Goal: Task Accomplishment & Management: Complete application form

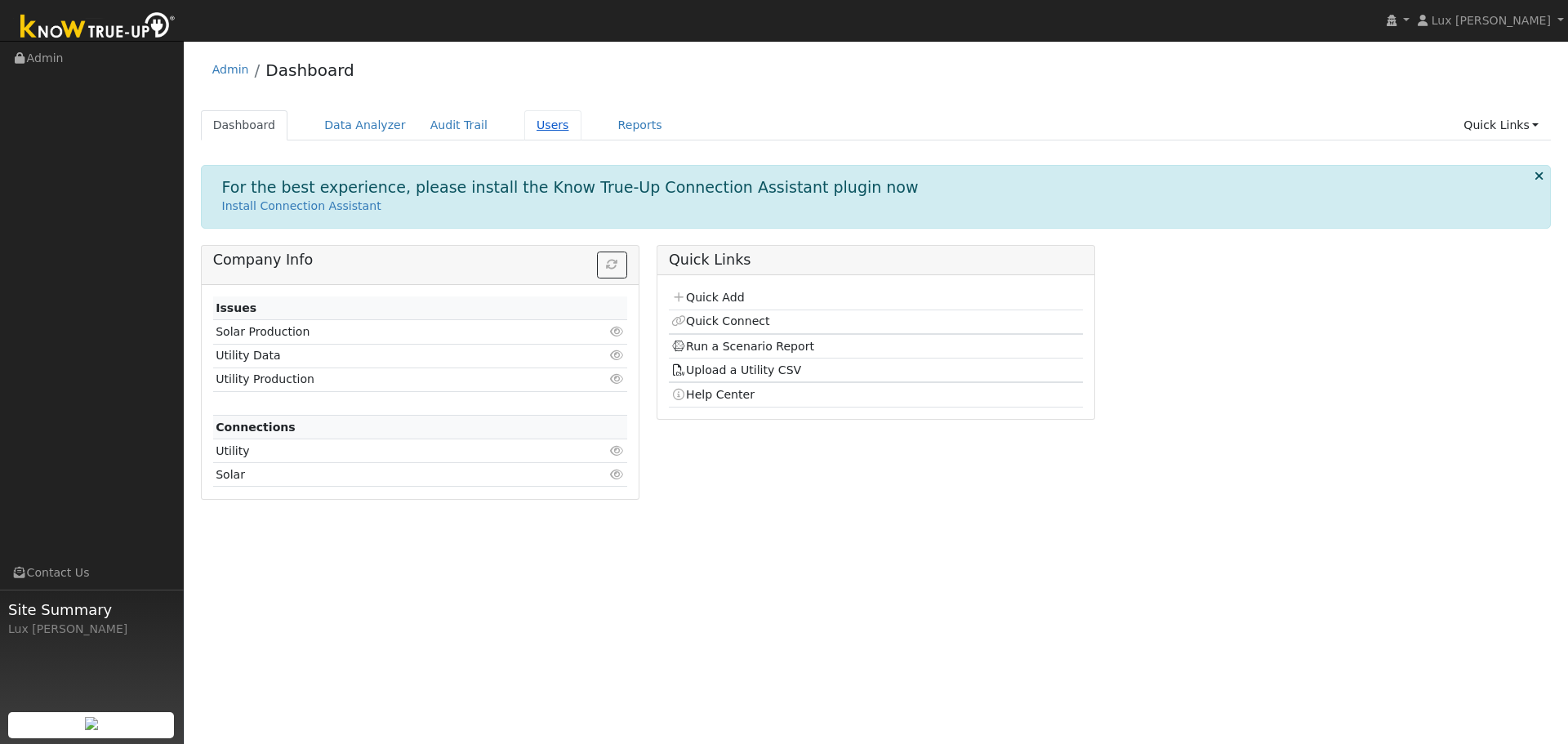
click at [524, 128] on link "Users" at bounding box center [553, 125] width 57 height 30
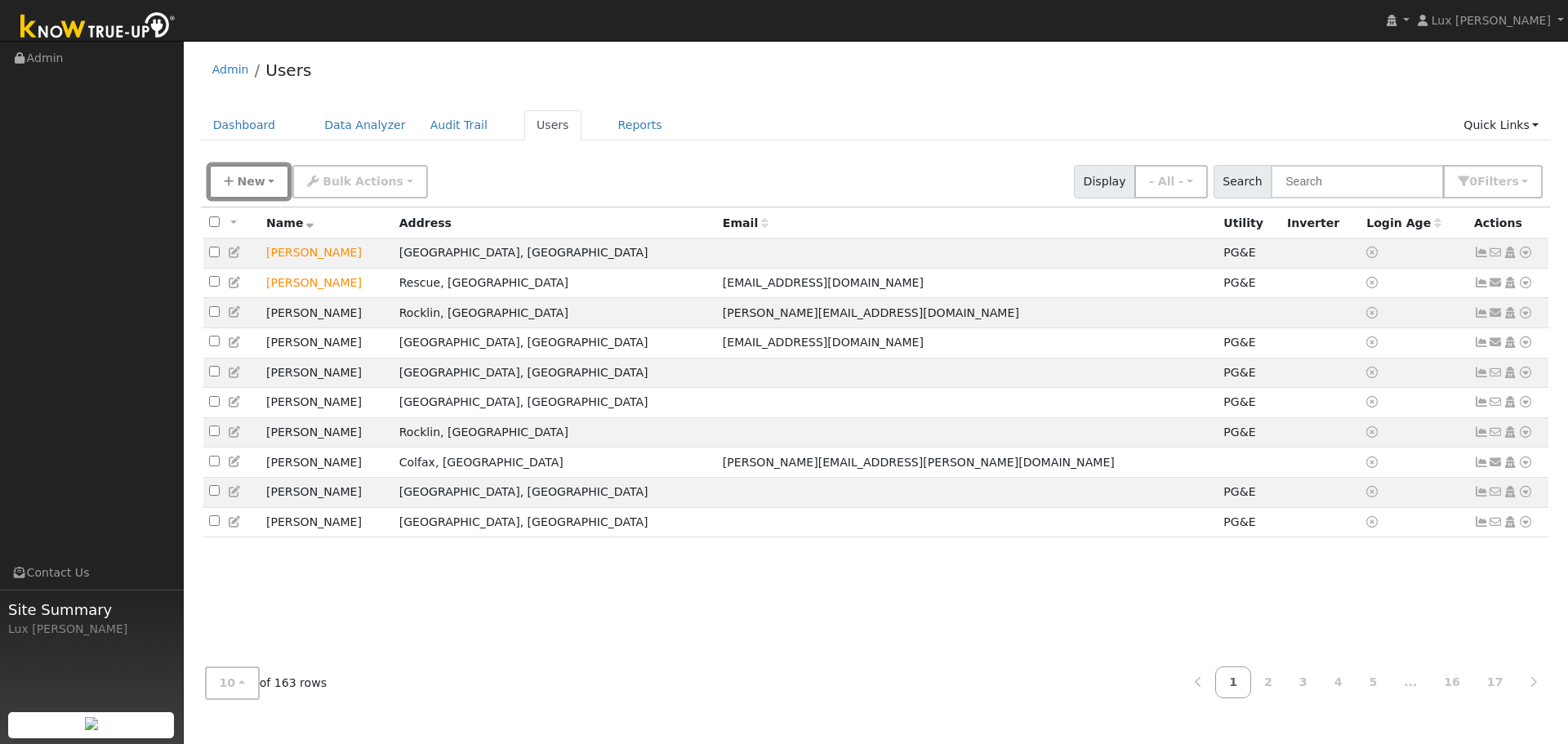
click at [263, 190] on button "New" at bounding box center [249, 182] width 81 height 34
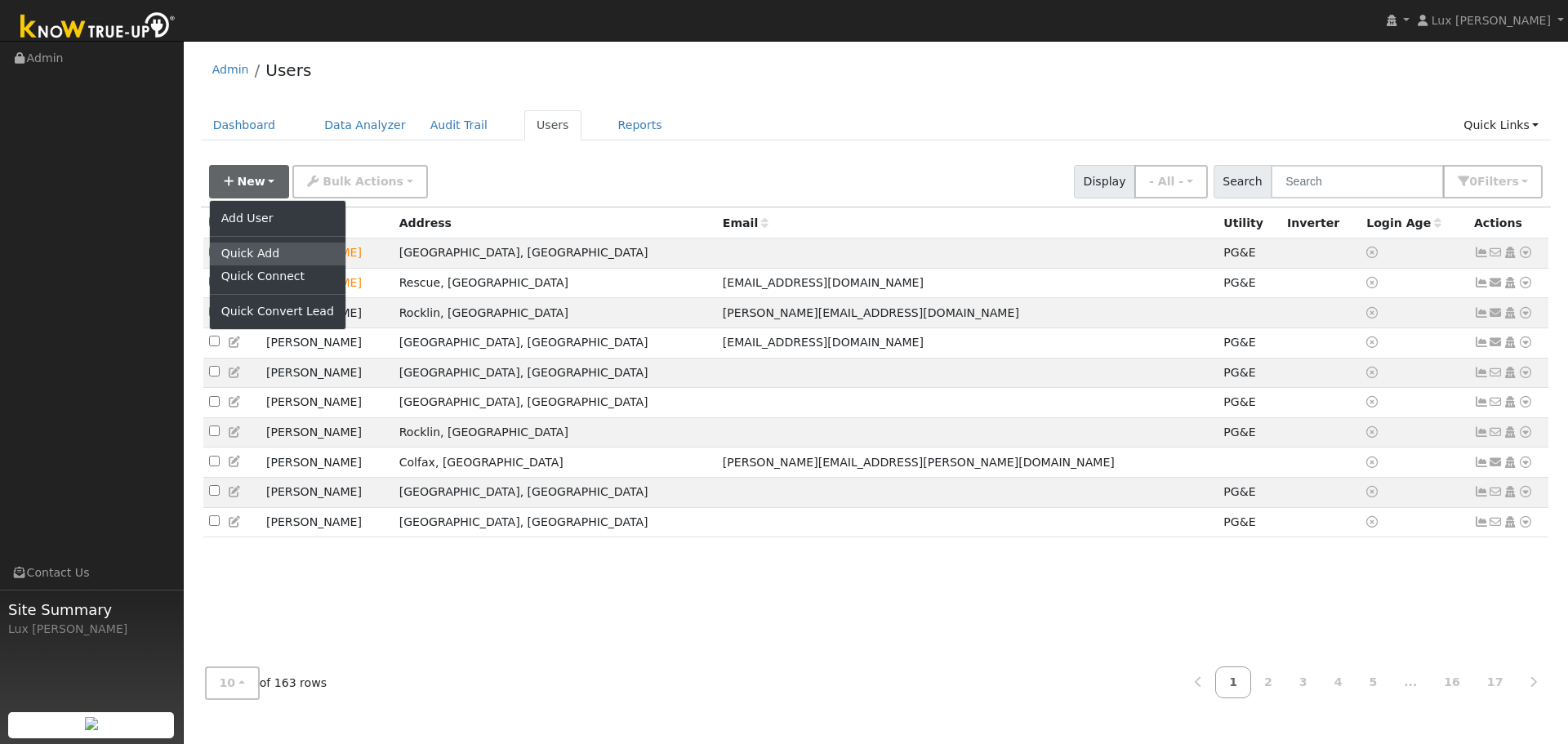
click at [260, 255] on link "Quick Add" at bounding box center [278, 254] width 136 height 23
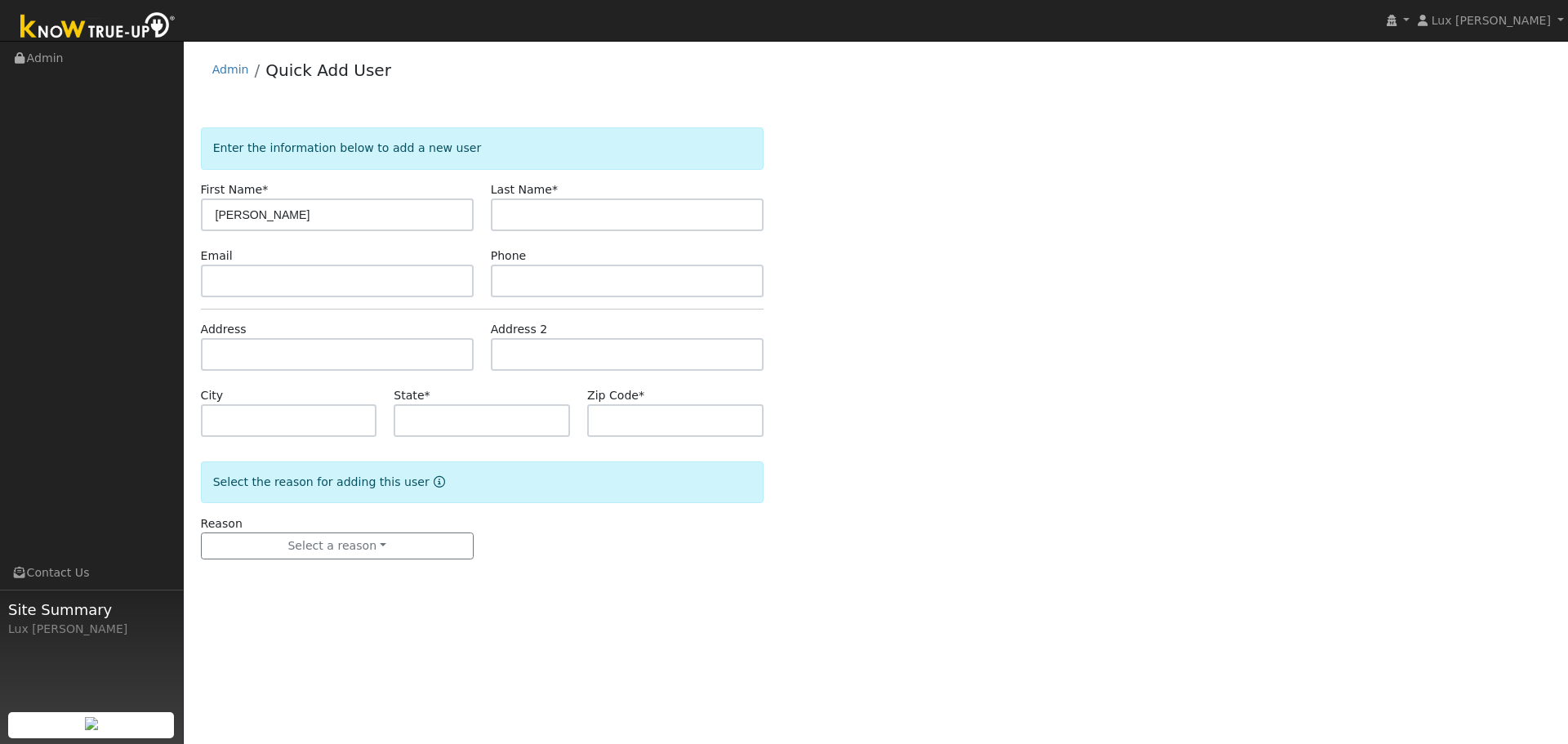
drag, startPoint x: 307, startPoint y: 217, endPoint x: 241, endPoint y: 225, distance: 66.5
click at [241, 225] on input "Beth Ellenberger" at bounding box center [338, 215] width 273 height 33
type input "Beth"
click at [505, 195] on label "Last Name *" at bounding box center [525, 190] width 67 height 17
click at [531, 210] on input "text" at bounding box center [628, 215] width 273 height 33
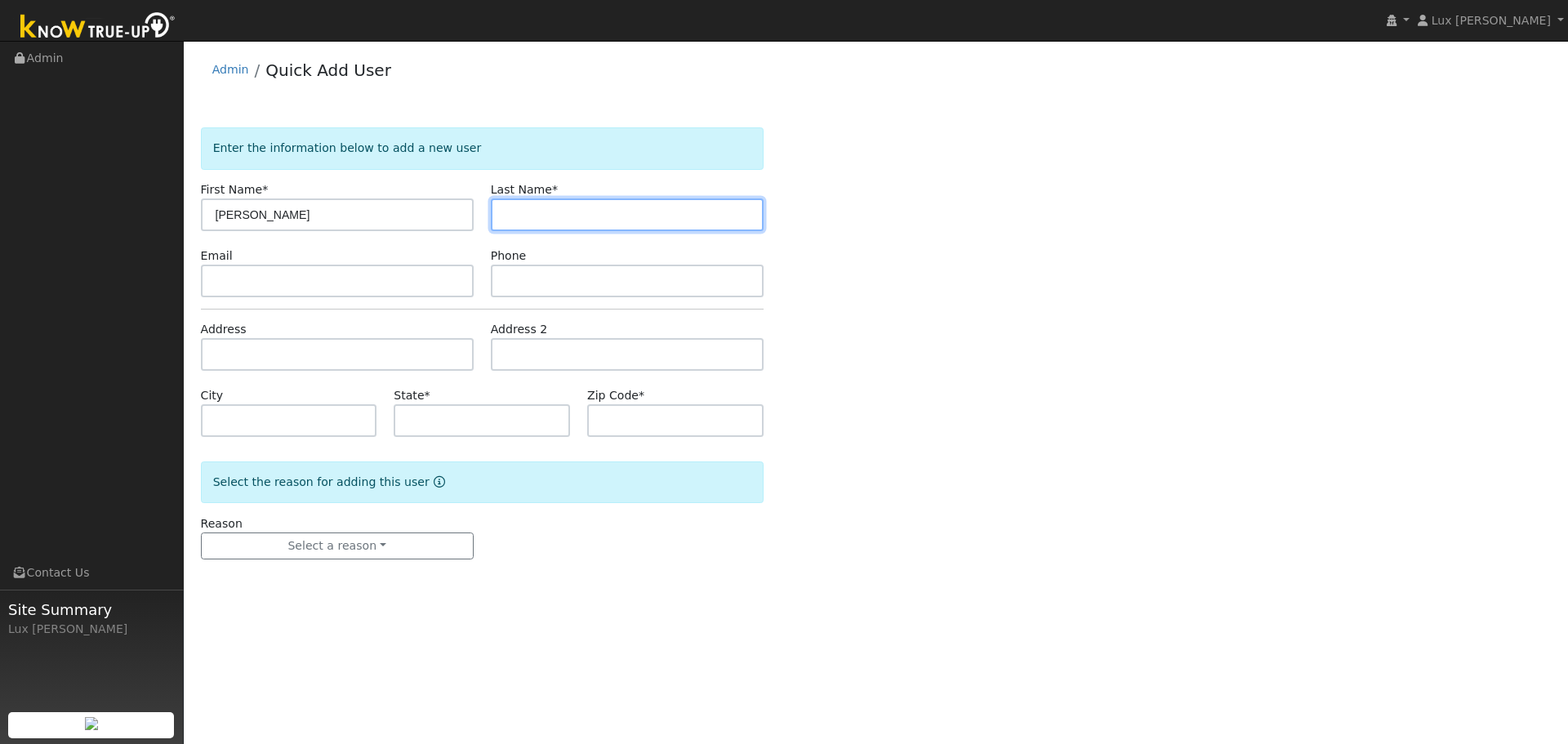
paste input "Ellenberger"
type input "Ellenberger"
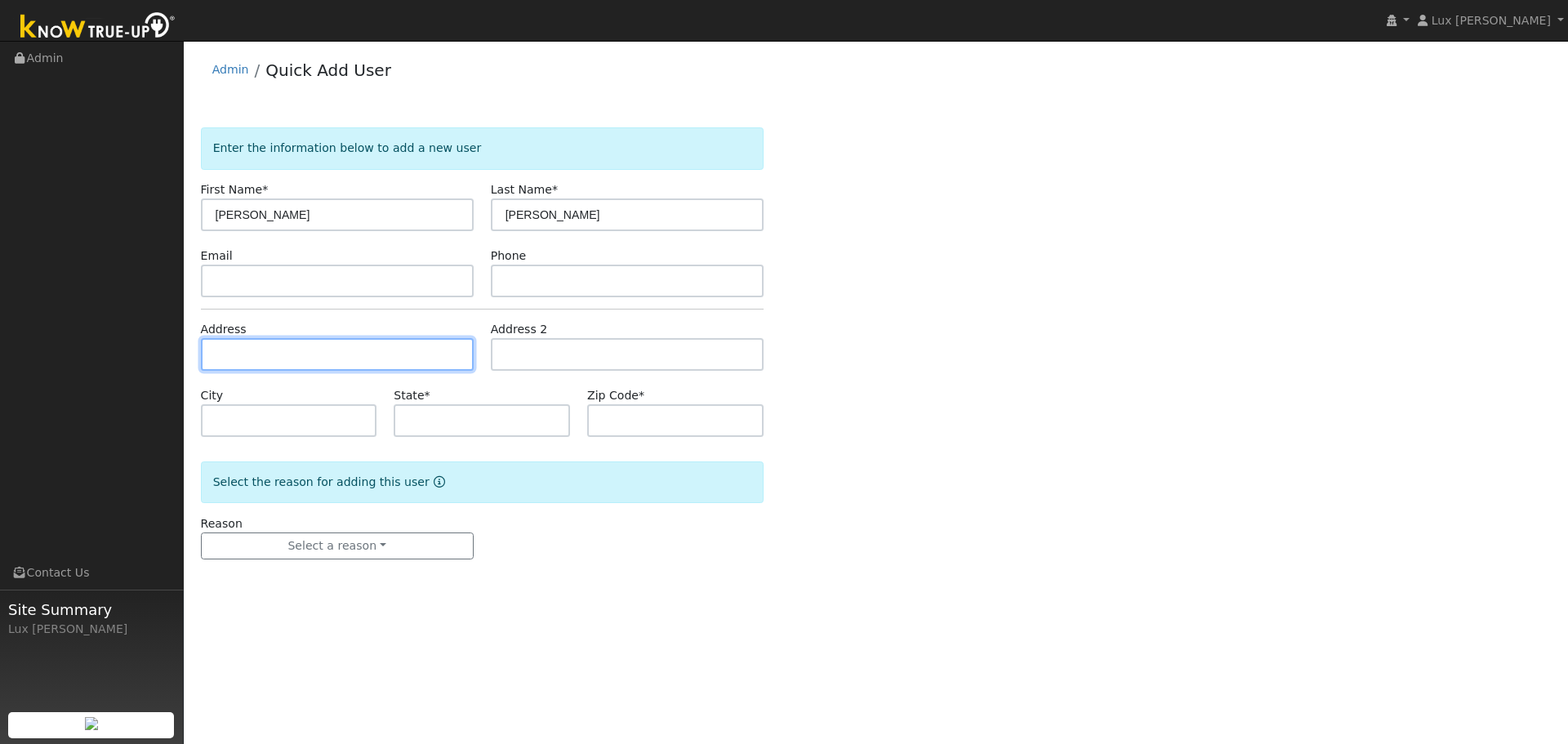
click at [321, 369] on input "text" at bounding box center [338, 355] width 273 height 33
paste input "1122 Pine Lane Davis, CA 95616 USA"
type input "1122 Pine Lane"
type input "Davis"
type input "CA"
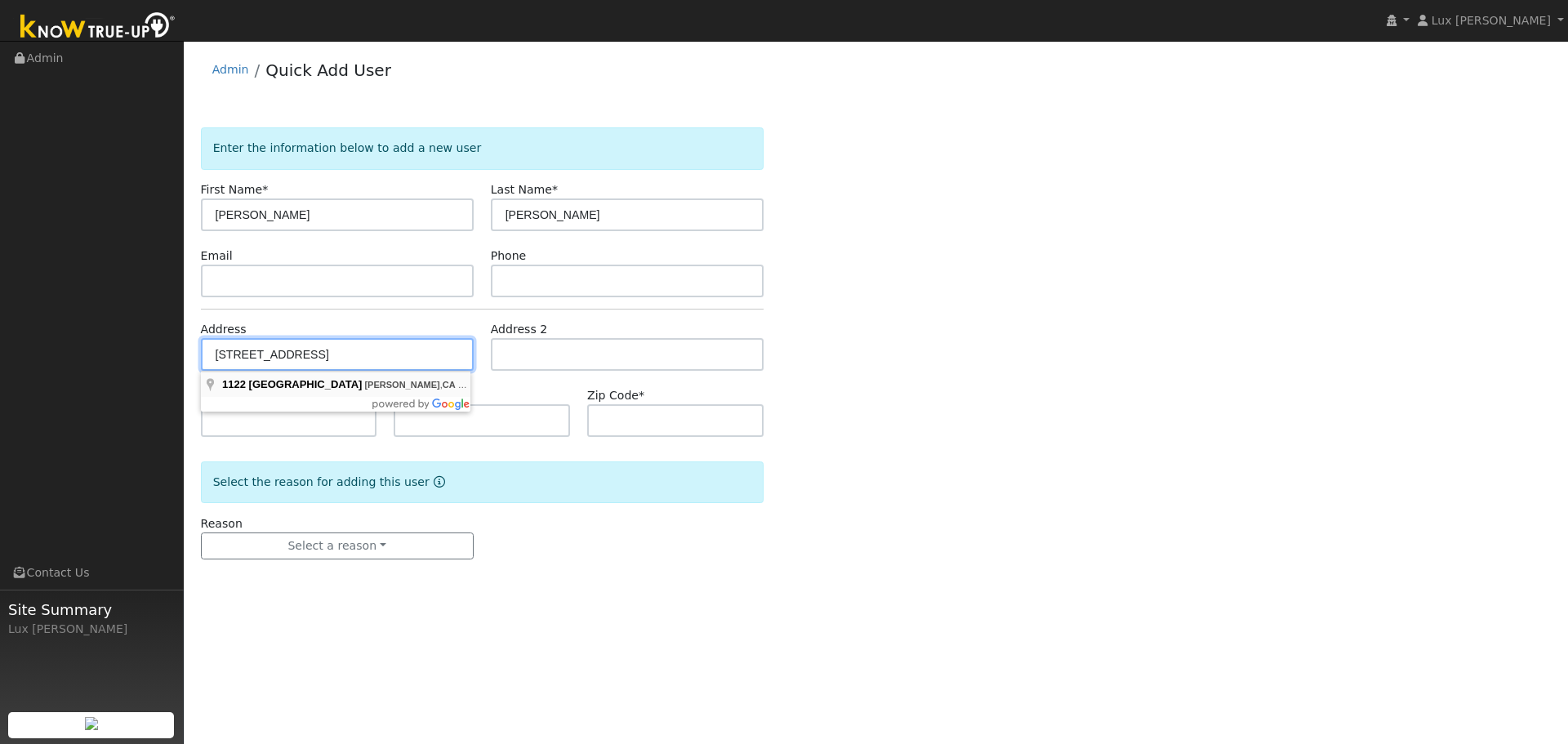
type input "95616"
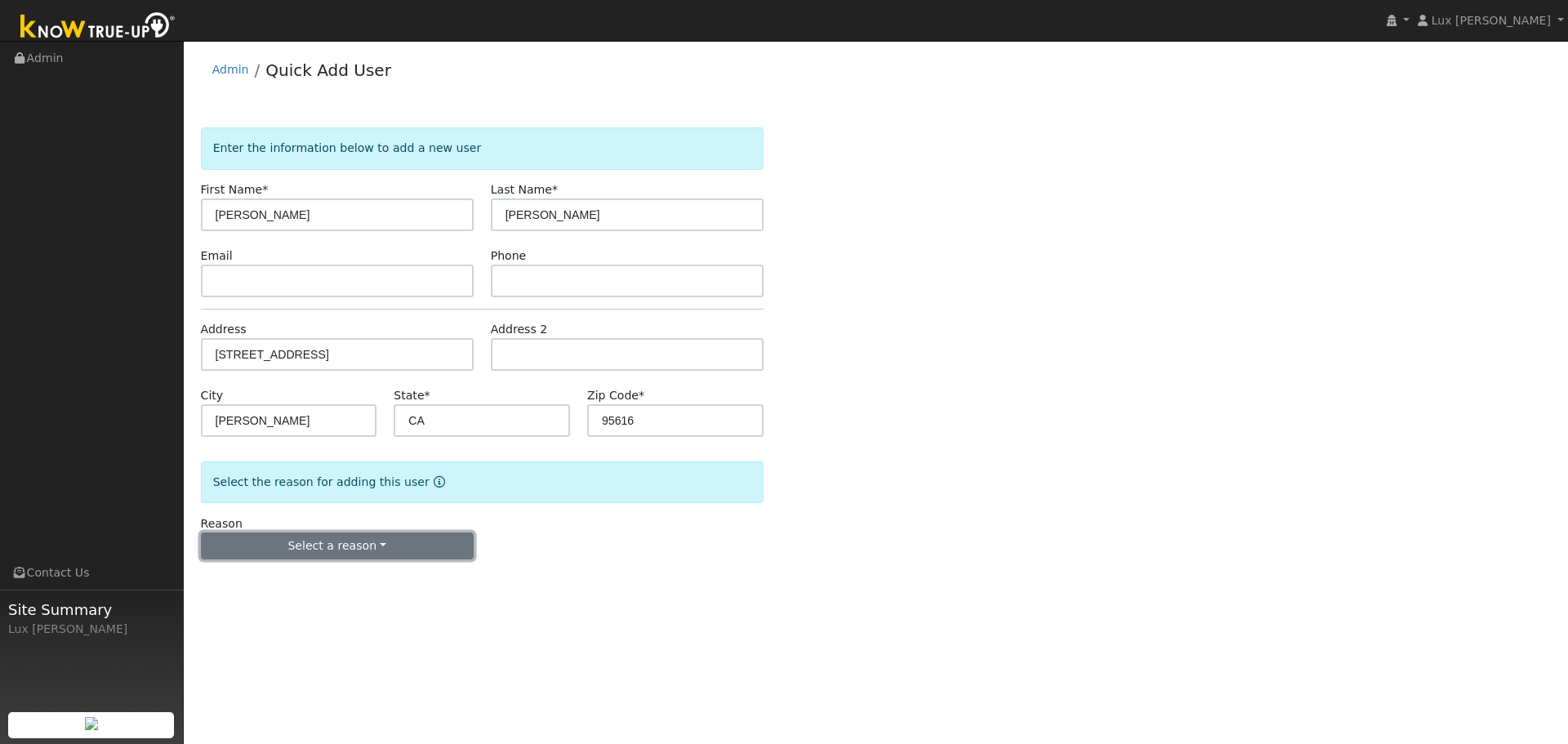
click at [379, 549] on button "Select a reason" at bounding box center [338, 546] width 273 height 28
click at [324, 576] on link "New lead" at bounding box center [292, 580] width 181 height 23
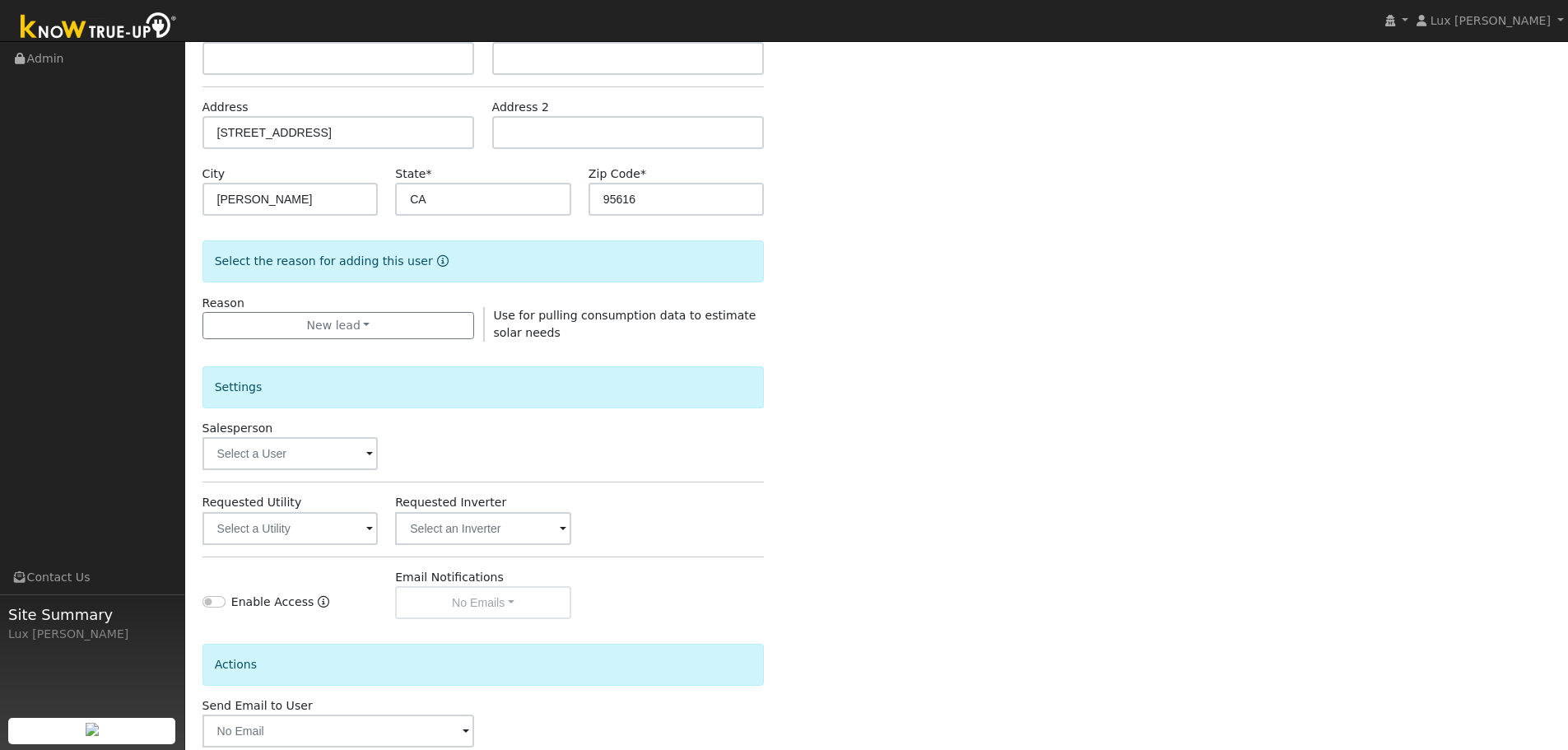
scroll to position [247, 0]
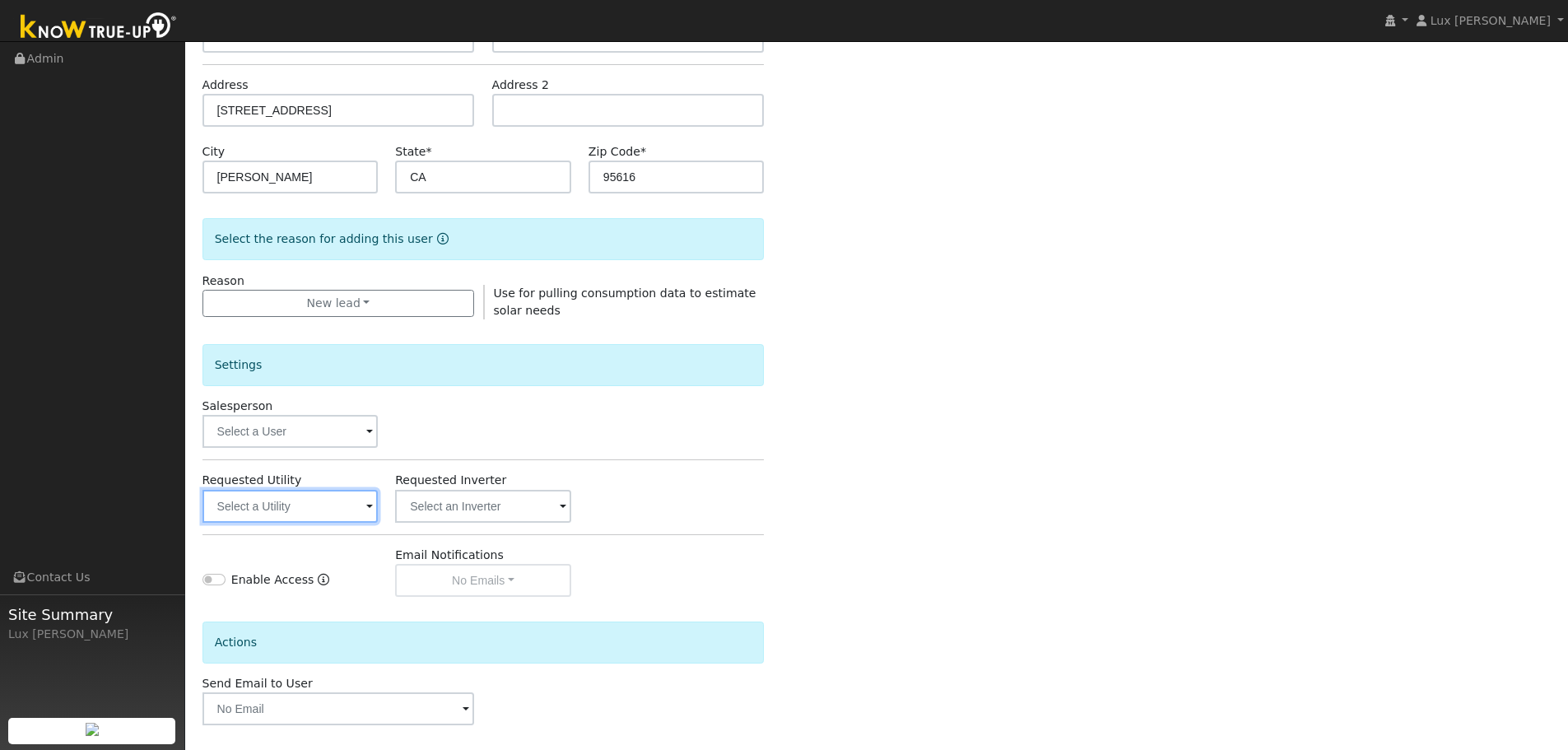
click at [260, 516] on input "text" at bounding box center [291, 507] width 176 height 33
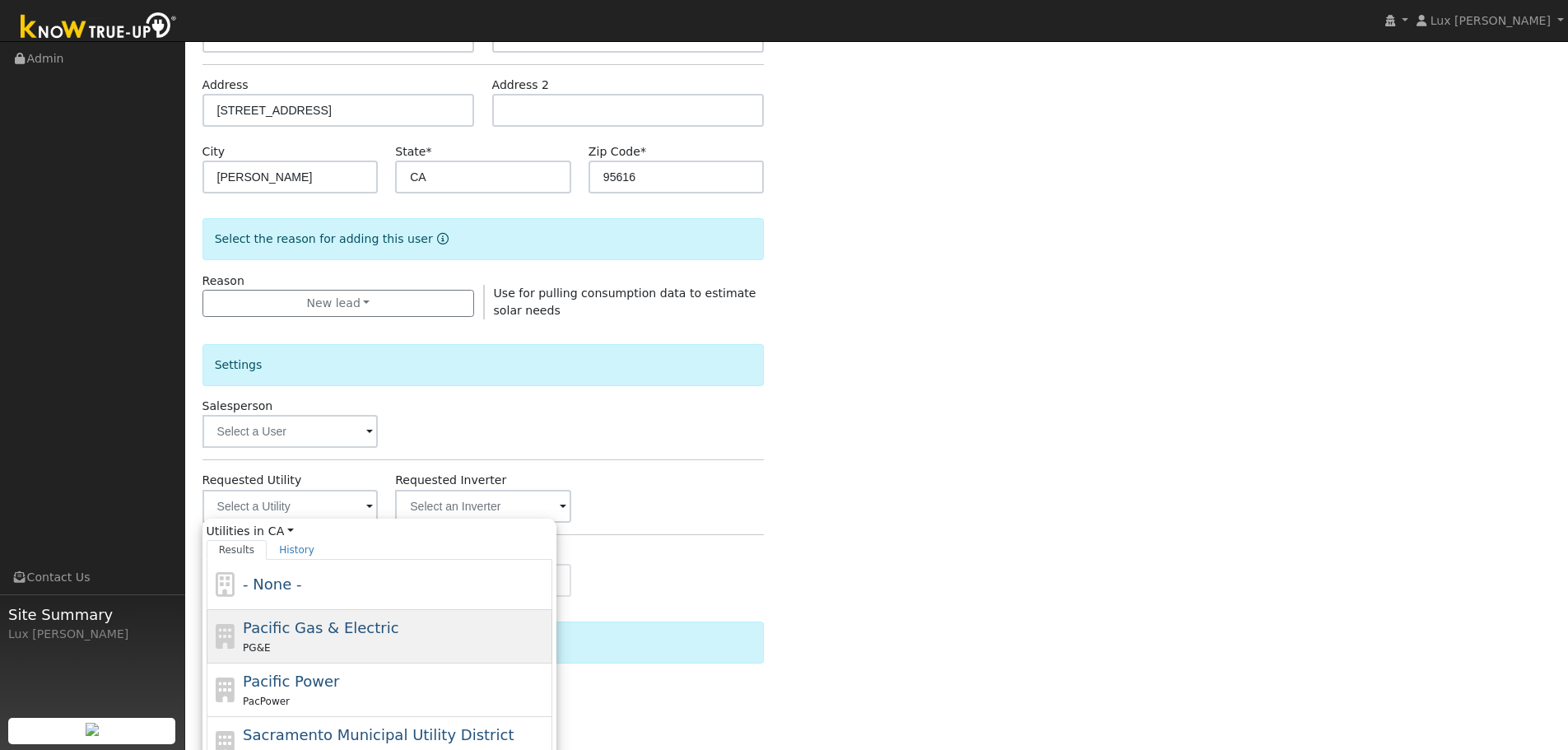
click at [324, 630] on span "Pacific Gas & Electric" at bounding box center [321, 627] width 156 height 17
type input "Pacific Gas & Electric"
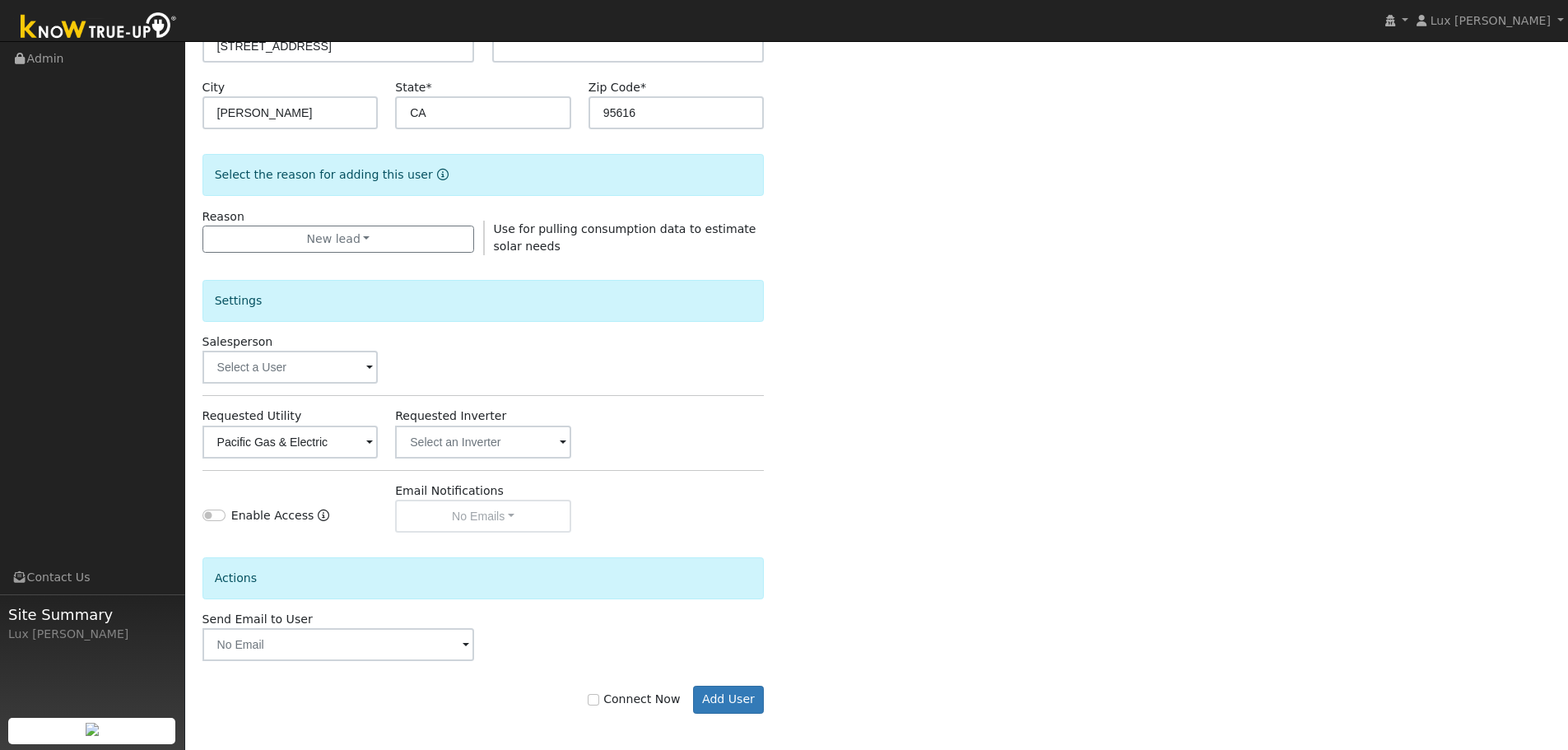
scroll to position [316, 0]
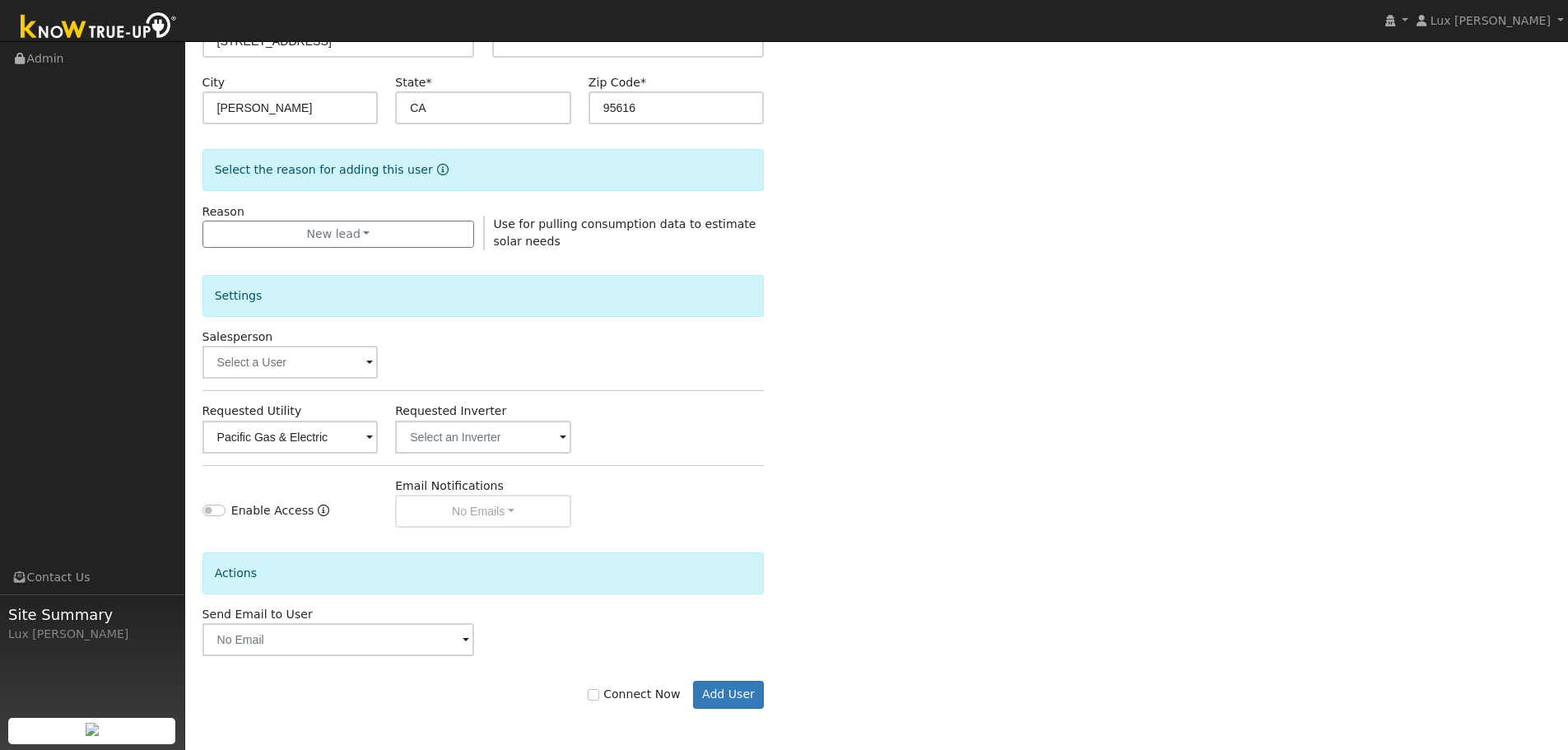
click at [628, 682] on div "Connect Now Add User" at bounding box center [483, 695] width 579 height 28
click at [629, 691] on label "Connect Now" at bounding box center [634, 694] width 92 height 17
click at [599, 691] on input "Connect Now" at bounding box center [593, 695] width 12 height 12
checkbox input "true"
click at [738, 697] on button "Add User" at bounding box center [728, 695] width 72 height 28
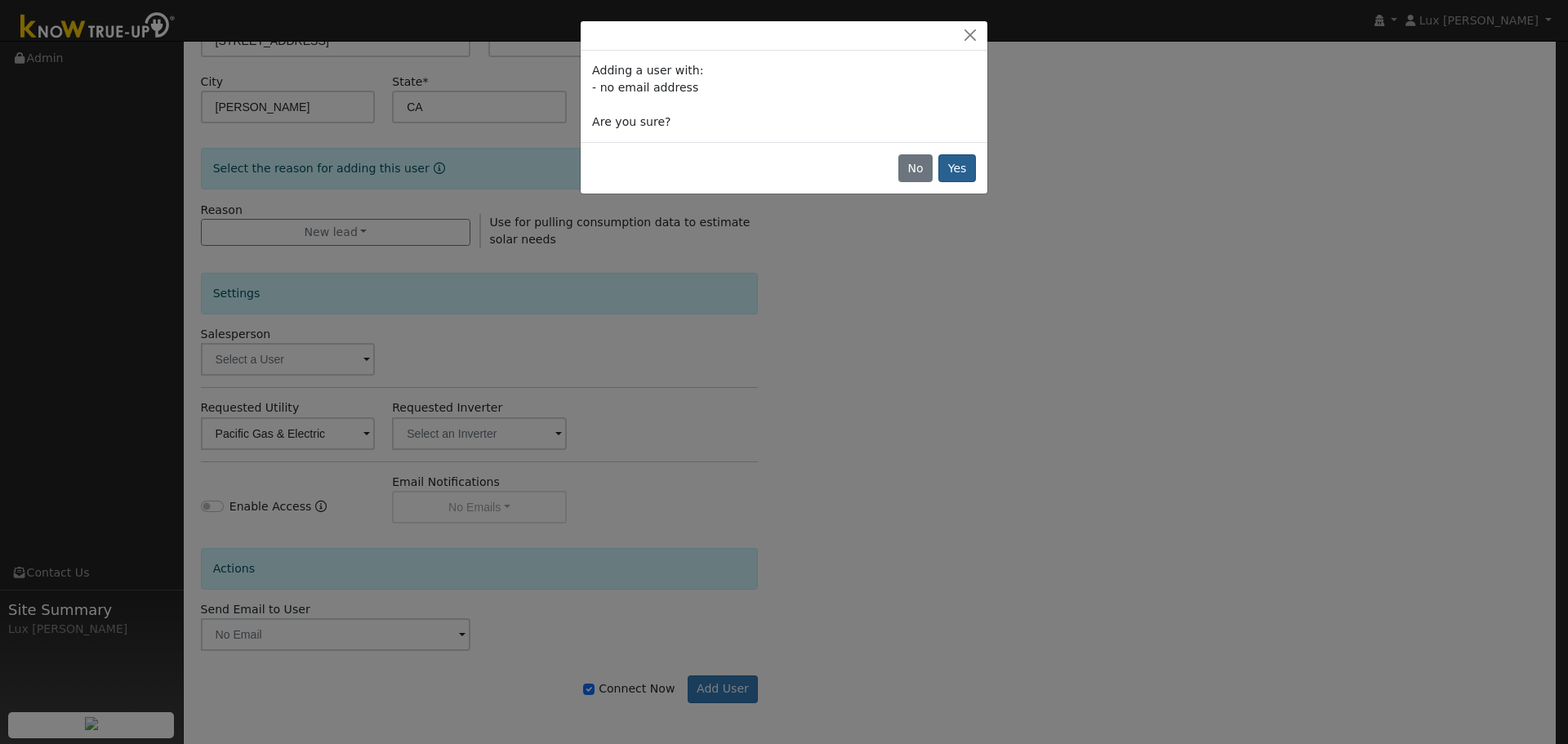
drag, startPoint x: 986, startPoint y: 168, endPoint x: 965, endPoint y: 173, distance: 21.6
click at [981, 168] on div "No Yes" at bounding box center [784, 168] width 407 height 52
click at [965, 173] on button "Yes" at bounding box center [957, 168] width 38 height 28
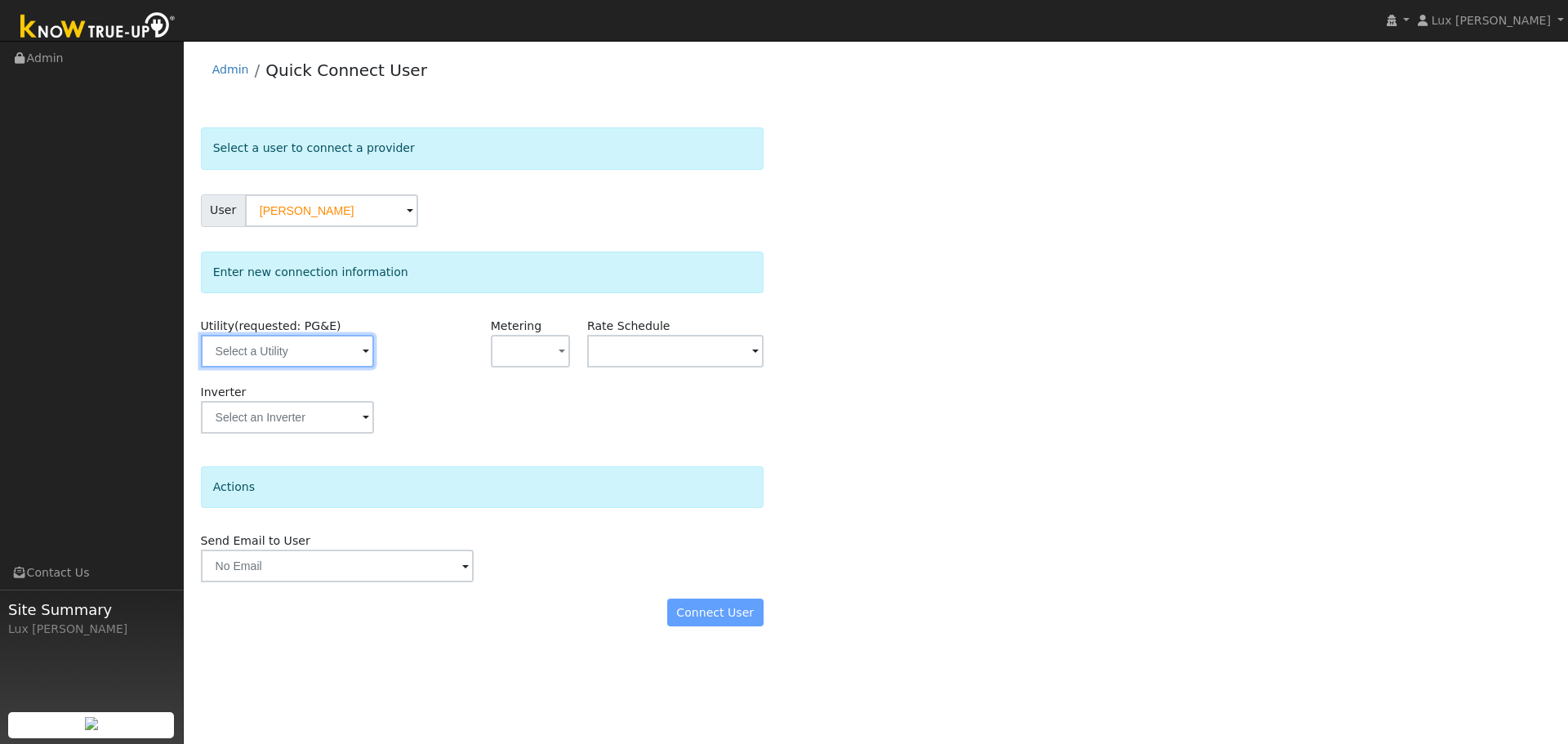
click at [323, 338] on input "text" at bounding box center [288, 352] width 173 height 33
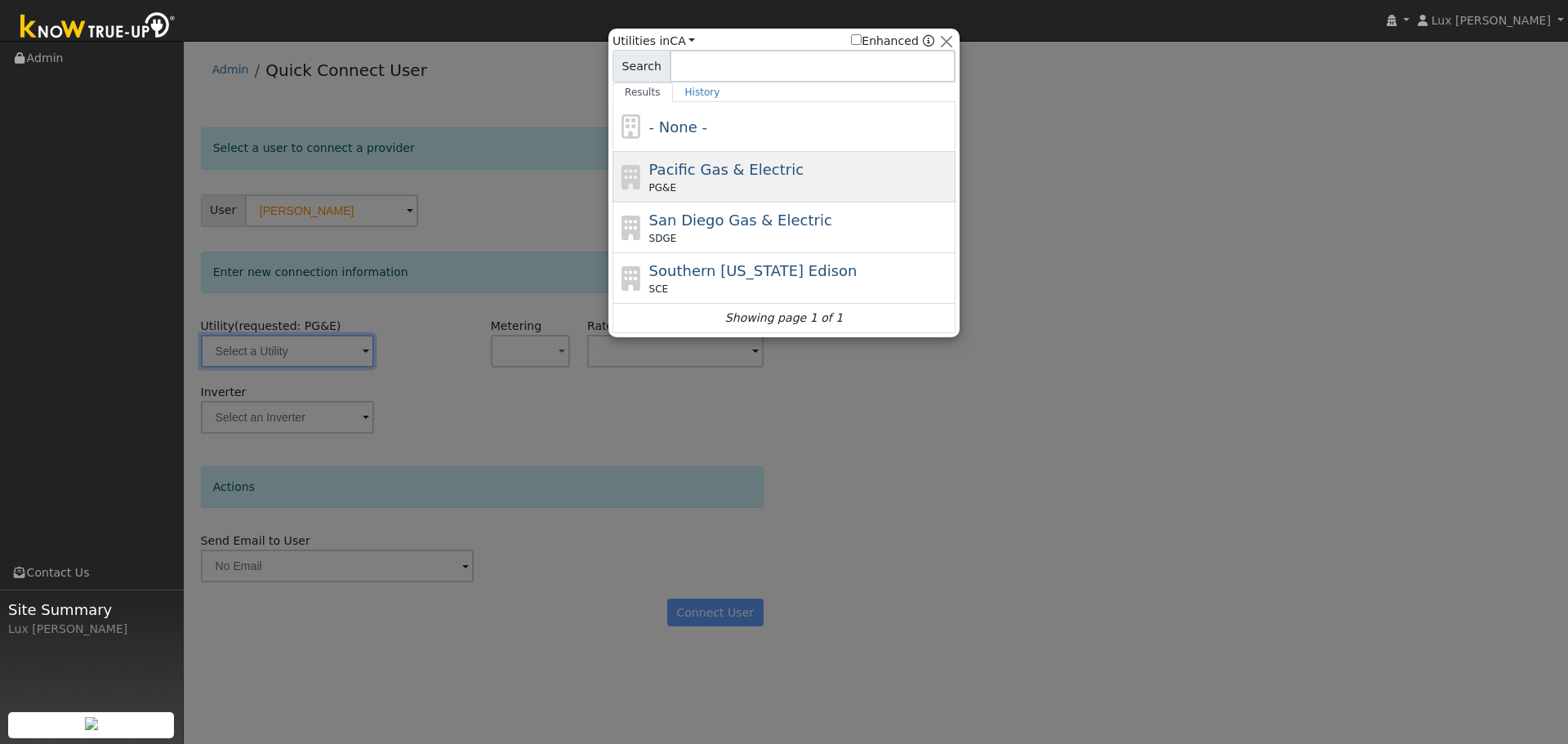
click at [729, 163] on span "Pacific Gas & Electric" at bounding box center [726, 169] width 155 height 17
type input "PG&E"
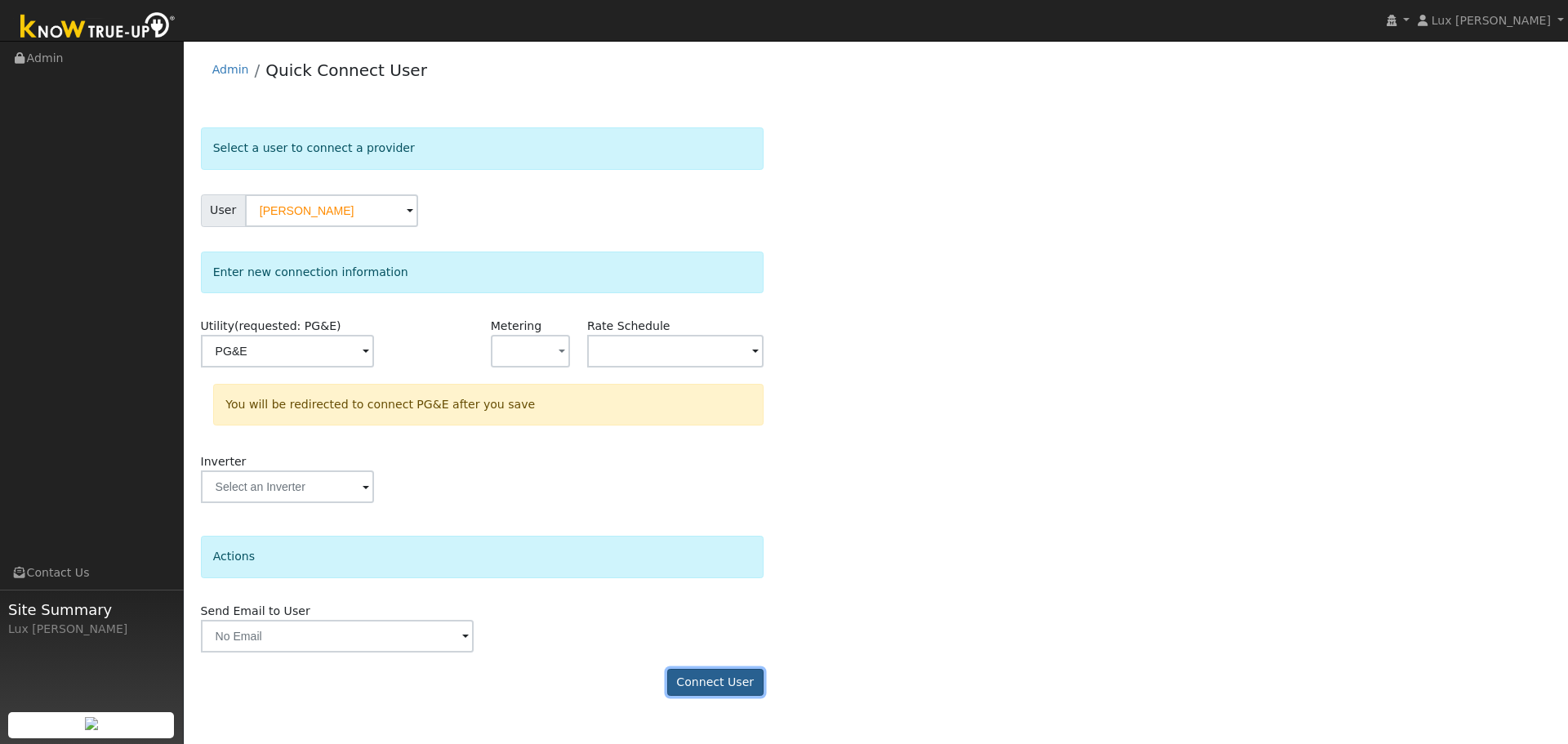
click at [737, 683] on button "Connect User" at bounding box center [715, 683] width 96 height 28
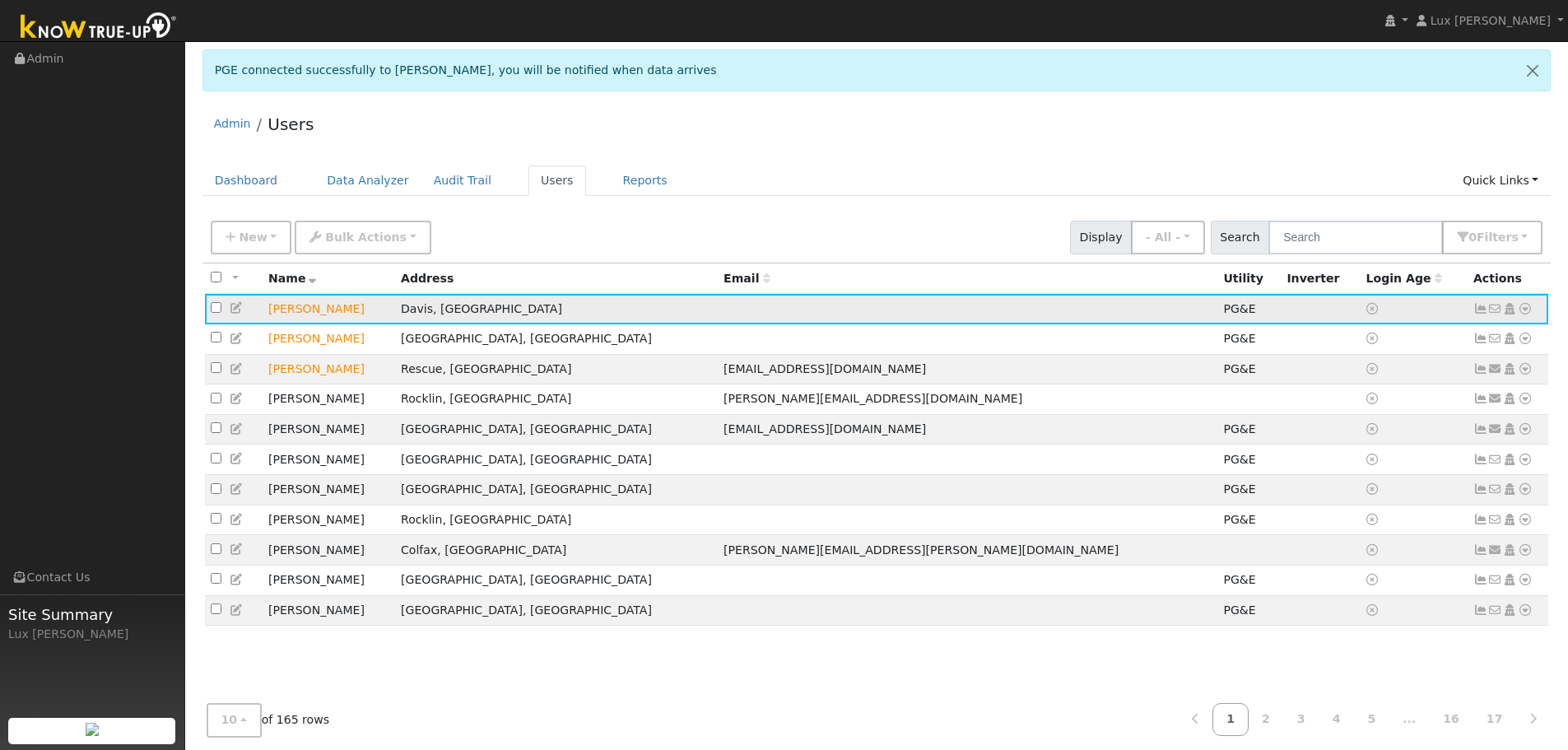
drag, startPoint x: 1526, startPoint y: 311, endPoint x: 1500, endPoint y: 323, distance: 28.6
click at [1525, 311] on icon at bounding box center [1525, 309] width 15 height 12
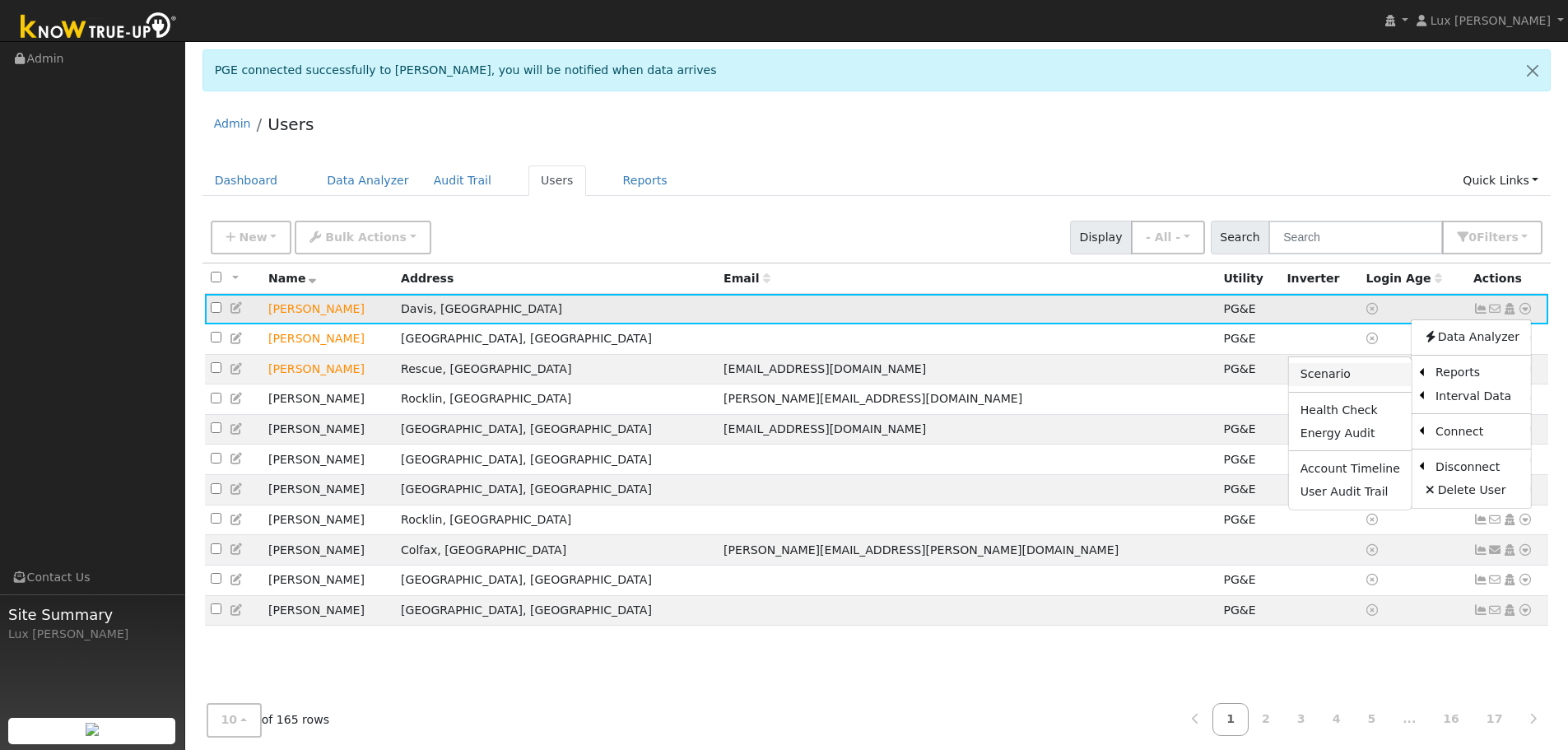
click at [1380, 382] on link "Scenario" at bounding box center [1350, 375] width 123 height 23
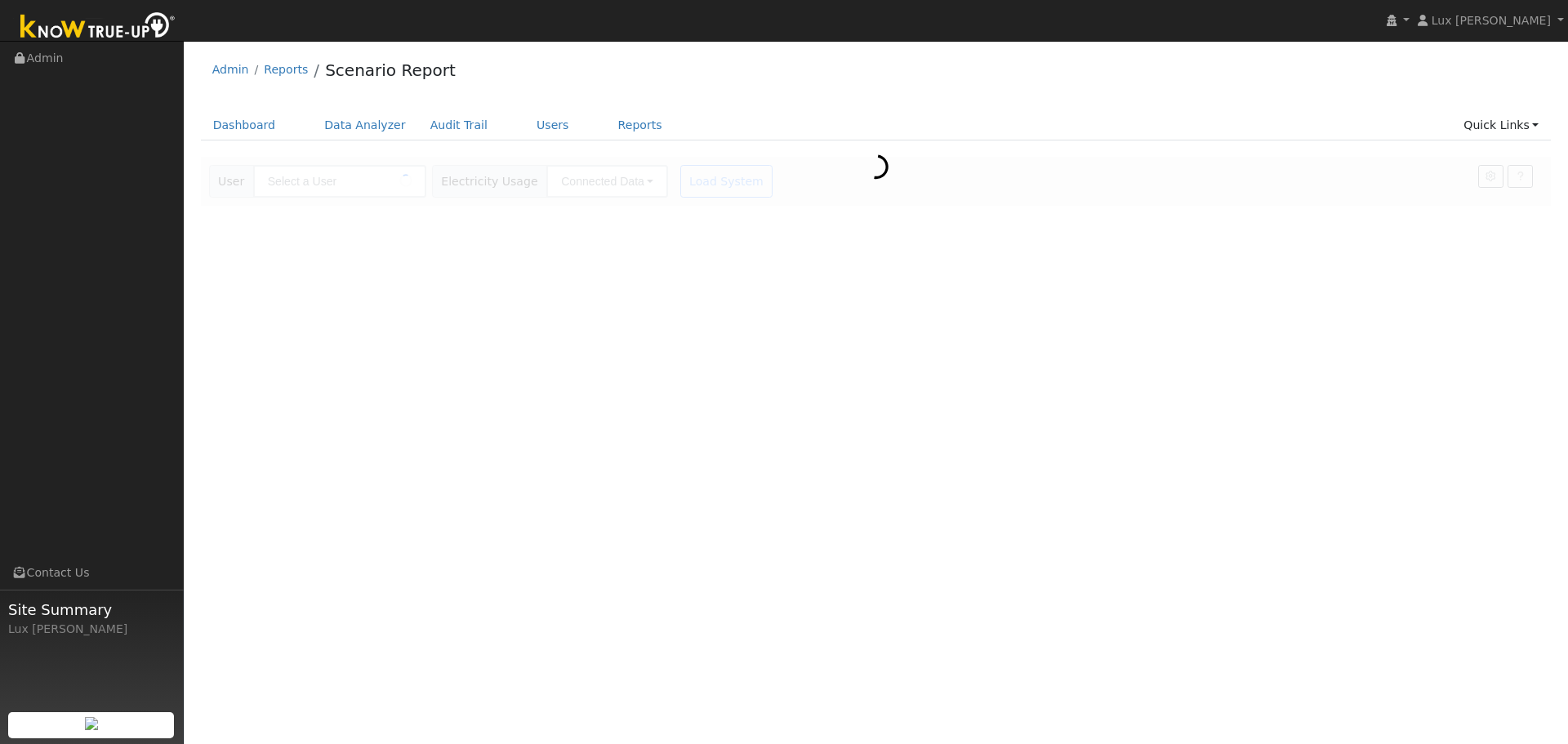
type input "[PERSON_NAME]"
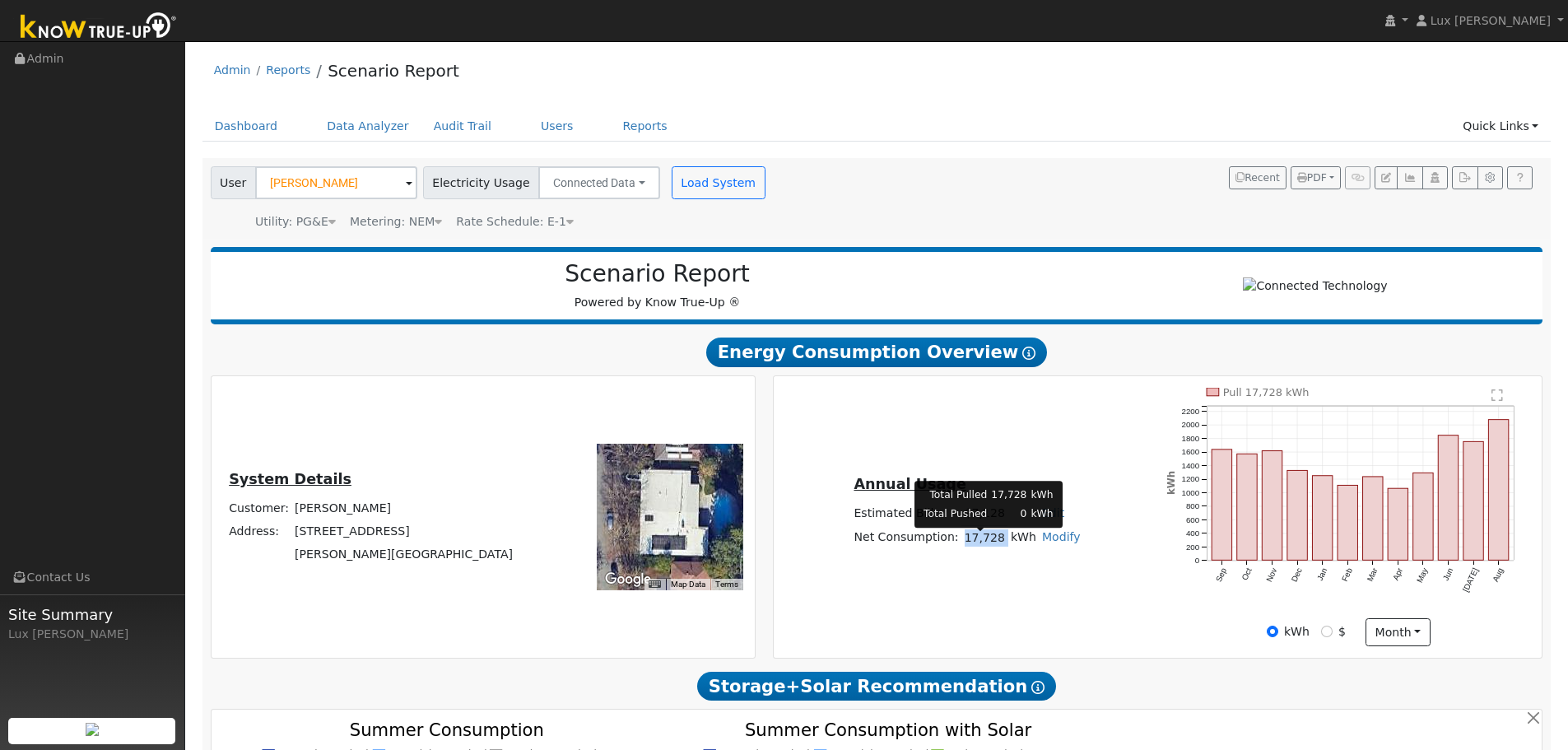
drag, startPoint x: 996, startPoint y: 544, endPoint x: 966, endPoint y: 555, distance: 32.0
click at [966, 549] on tr "Net Consumption: 17,728 kWh Modify Add Consumption Add Electric Vehicle Add Con…" at bounding box center [967, 537] width 232 height 24
click at [999, 549] on td "17,728" at bounding box center [985, 537] width 46 height 24
drag, startPoint x: 999, startPoint y: 545, endPoint x: 967, endPoint y: 551, distance: 32.6
click at [967, 549] on td "17,728" at bounding box center [985, 537] width 46 height 24
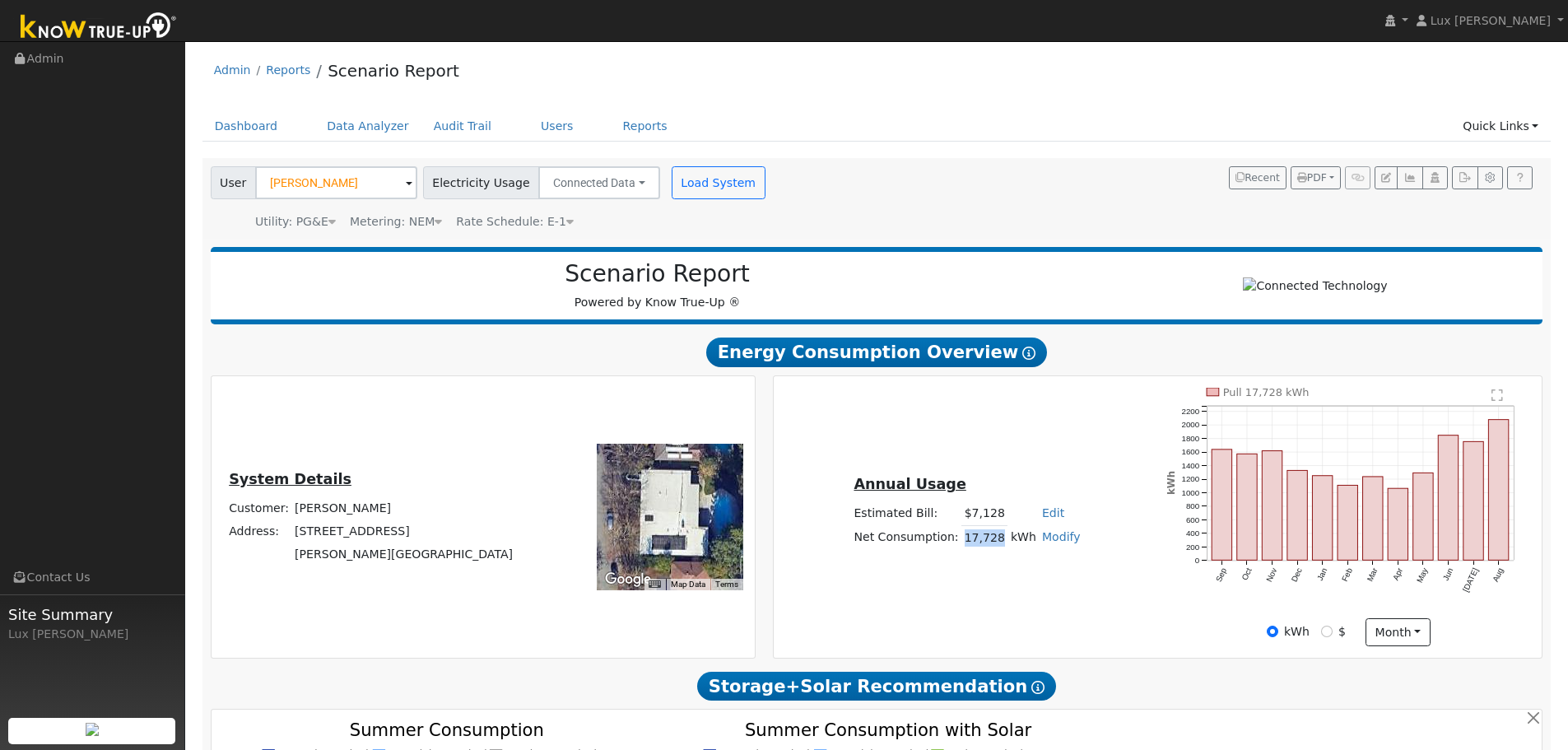
copy td "17,728"
